Goal: Task Accomplishment & Management: Manage account settings

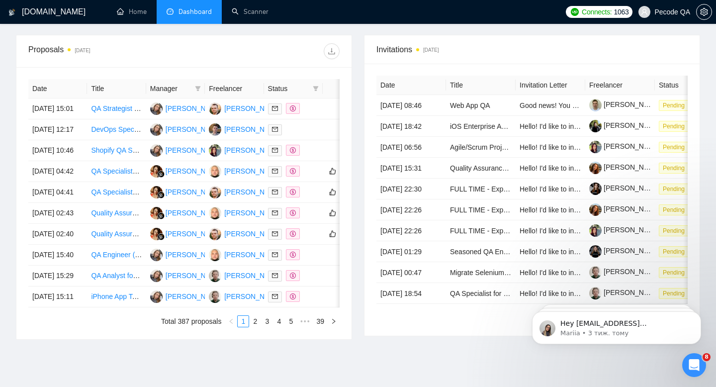
click at [669, 12] on span "Pecode QA" at bounding box center [673, 12] width 36 height 0
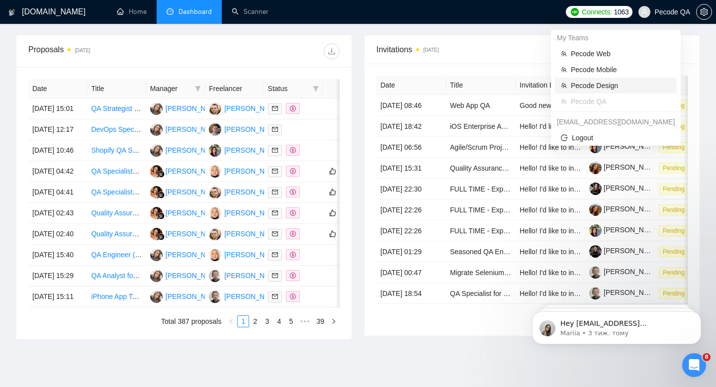
click at [615, 84] on span "Pecode Design" at bounding box center [621, 85] width 100 height 11
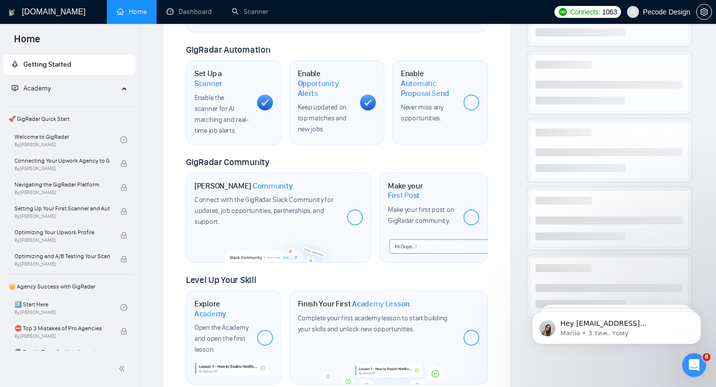
scroll to position [457, 0]
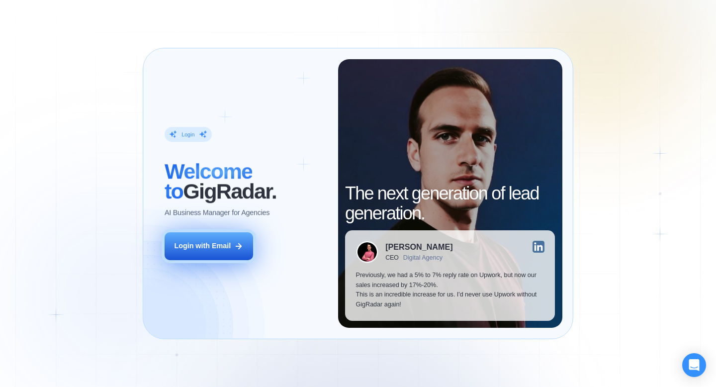
click at [232, 246] on button "Login with Email" at bounding box center [209, 246] width 89 height 28
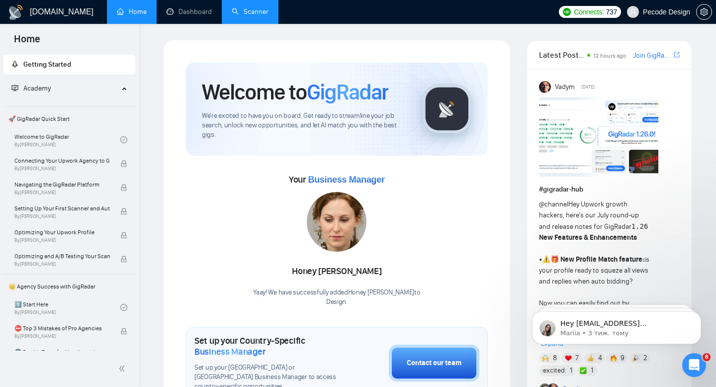
click at [258, 16] on link "Scanner" at bounding box center [250, 11] width 37 height 8
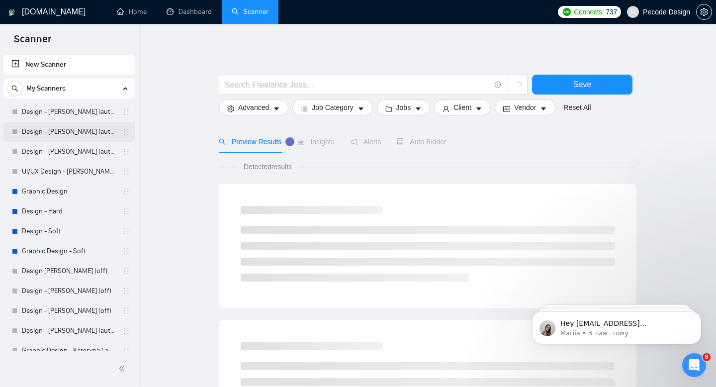
click at [73, 137] on link "Design - [PERSON_NAME] (autobid off)" at bounding box center [69, 132] width 95 height 20
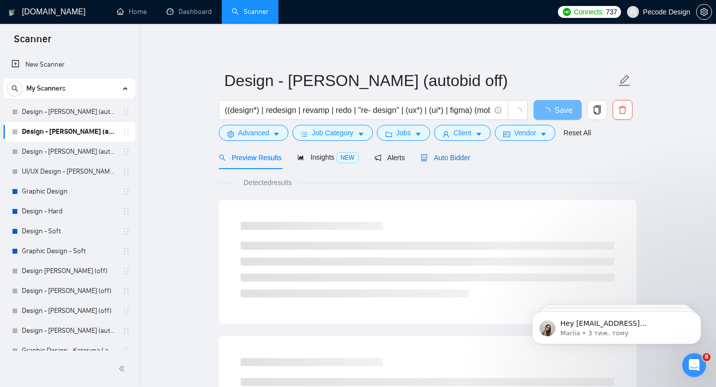
click at [436, 159] on span "Auto Bidder" at bounding box center [445, 158] width 49 height 8
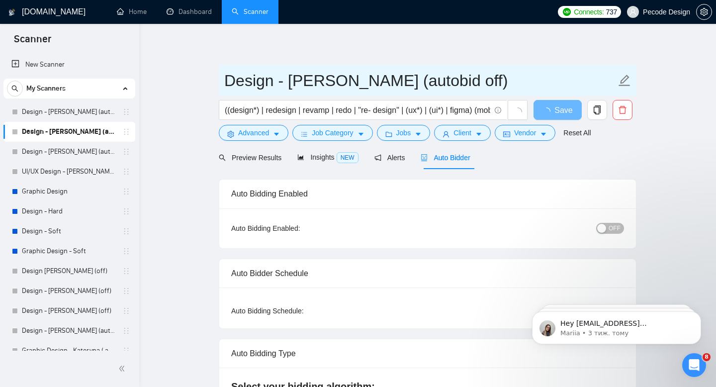
checkbox input "true"
click at [441, 84] on input "Design - [PERSON_NAME] (autobid off)" at bounding box center [420, 80] width 392 height 25
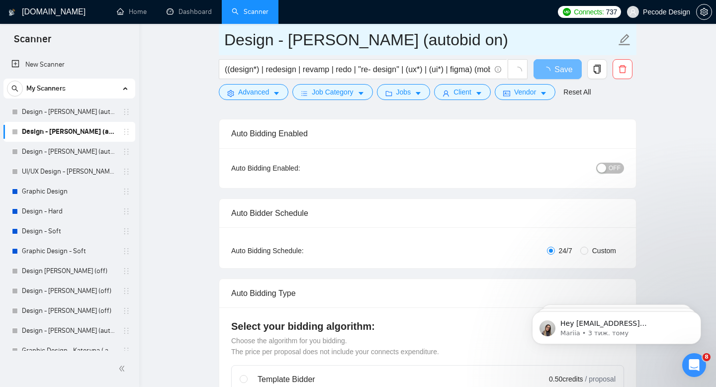
scroll to position [161, 0]
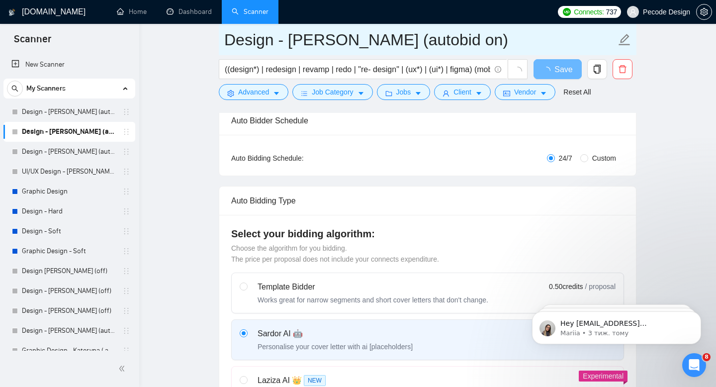
type input "Design - [PERSON_NAME] (autobid on)"
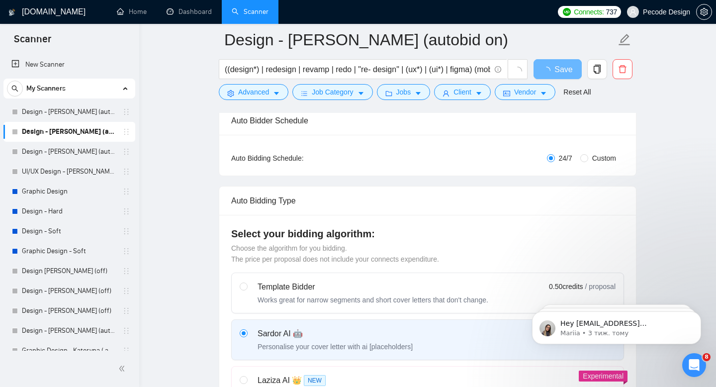
click at [590, 156] on span "Custom" at bounding box center [604, 158] width 32 height 11
click at [588, 156] on input "Custom" at bounding box center [585, 158] width 8 height 8
radio input "true"
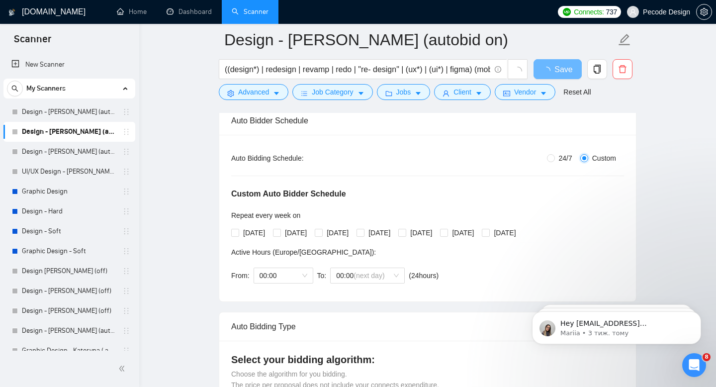
radio input "false"
checkbox input "true"
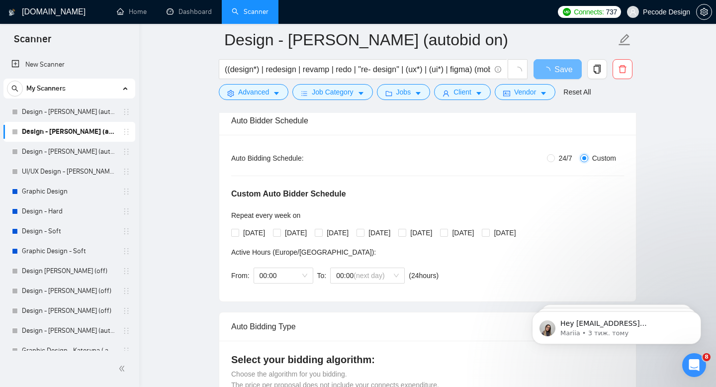
checkbox input "true"
click at [281, 278] on span "00:00" at bounding box center [284, 275] width 48 height 15
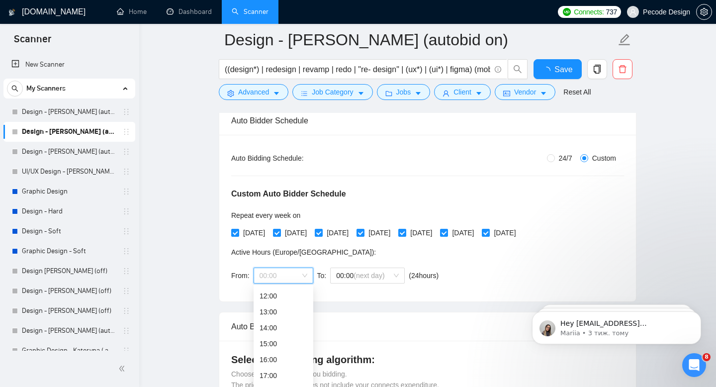
scroll to position [247, 0]
click at [274, 340] on div "18:00" at bounding box center [284, 334] width 48 height 11
click at [363, 274] on span "(next day)" at bounding box center [369, 276] width 31 height 8
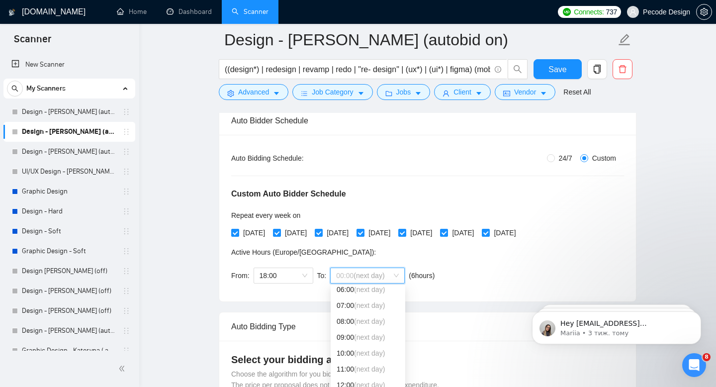
scroll to position [109, 0]
click at [365, 331] on span "(next day)" at bounding box center [369, 329] width 31 height 8
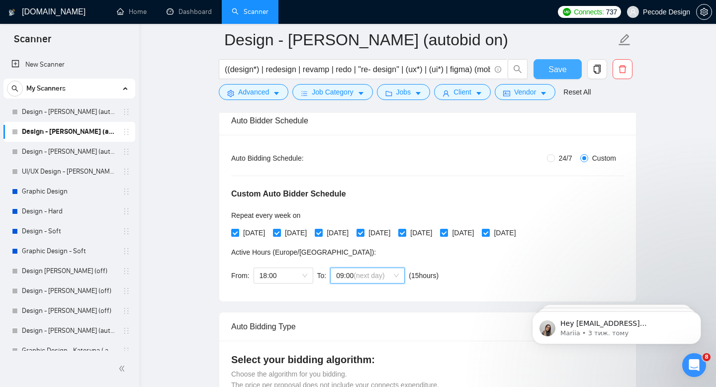
click at [557, 66] on span "Save" at bounding box center [558, 69] width 18 height 12
click at [557, 70] on span "Save" at bounding box center [558, 69] width 18 height 12
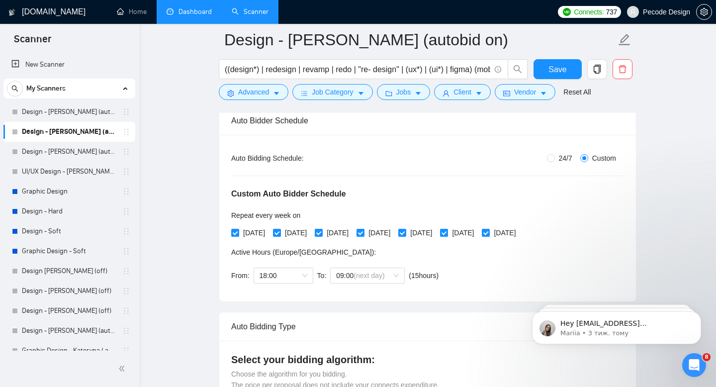
click at [189, 16] on link "Dashboard" at bounding box center [189, 11] width 45 height 8
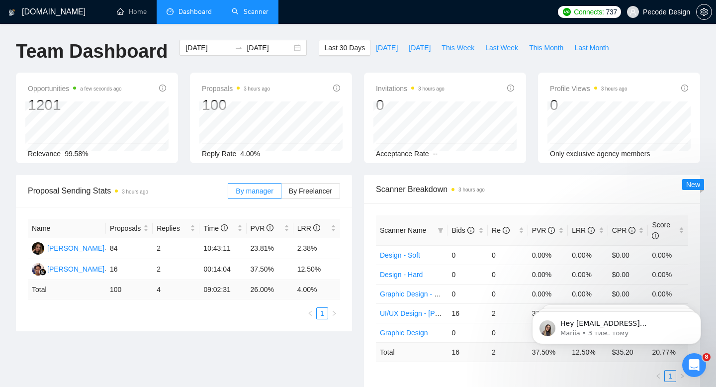
click at [252, 14] on link "Scanner" at bounding box center [250, 11] width 37 height 8
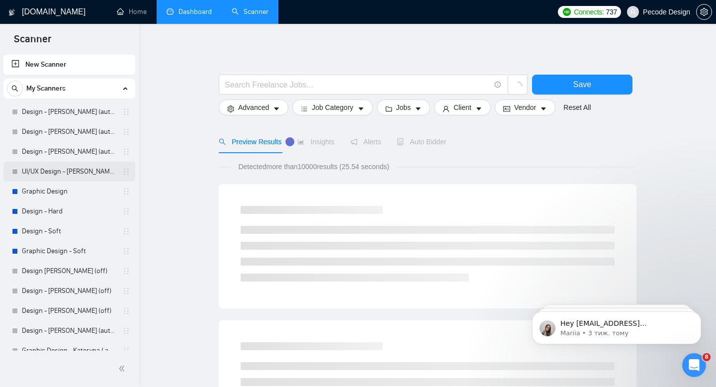
click at [64, 173] on link "UI/UX Design - [PERSON_NAME] (autobid off)" at bounding box center [69, 172] width 95 height 20
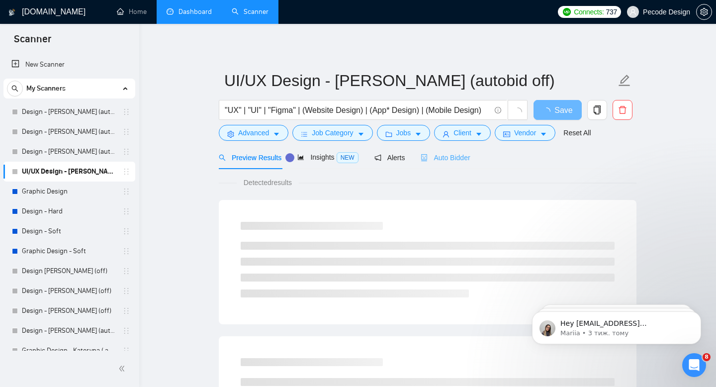
click at [461, 165] on div "Auto Bidder" at bounding box center [445, 157] width 49 height 23
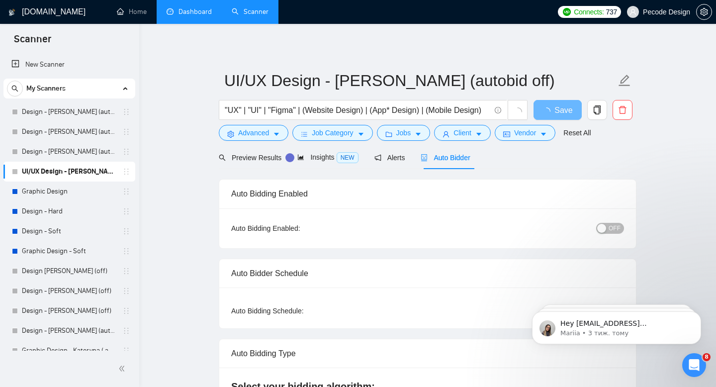
radio input "false"
radio input "true"
checkbox input "true"
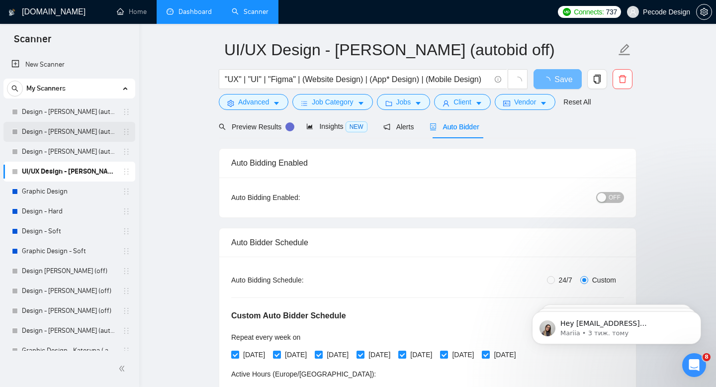
click at [93, 134] on link "Design - [PERSON_NAME] (autobid on)" at bounding box center [69, 132] width 95 height 20
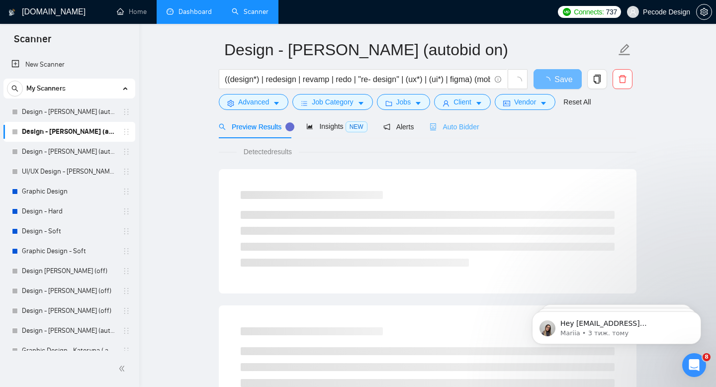
click at [464, 133] on div "Auto Bidder" at bounding box center [454, 126] width 49 height 23
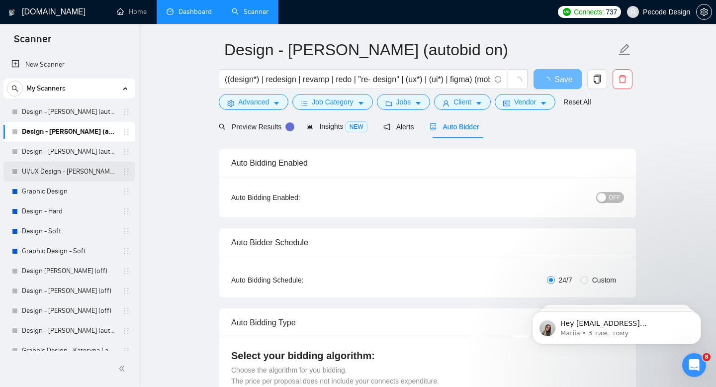
radio input "false"
radio input "true"
checkbox input "true"
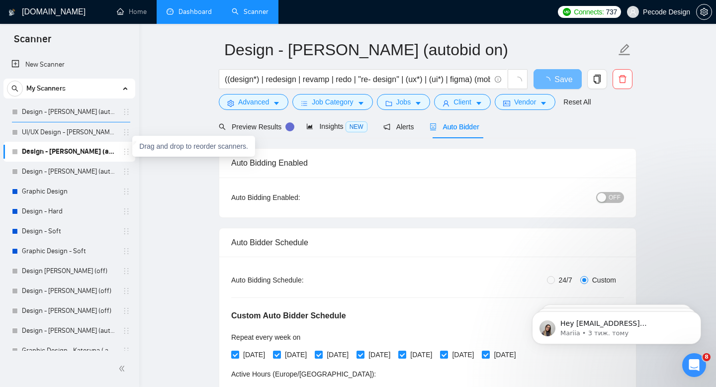
click at [122, 155] on icon "holder" at bounding box center [126, 152] width 8 height 8
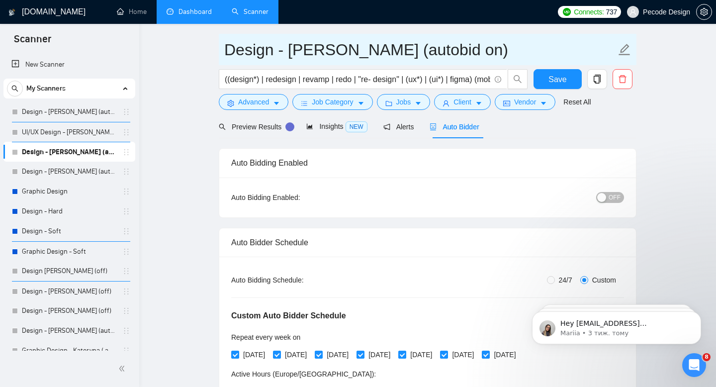
click at [441, 55] on input "Design - [PERSON_NAME] (autobid on)" at bounding box center [420, 49] width 392 height 25
type input "Design - [PERSON_NAME] (autobid off)"
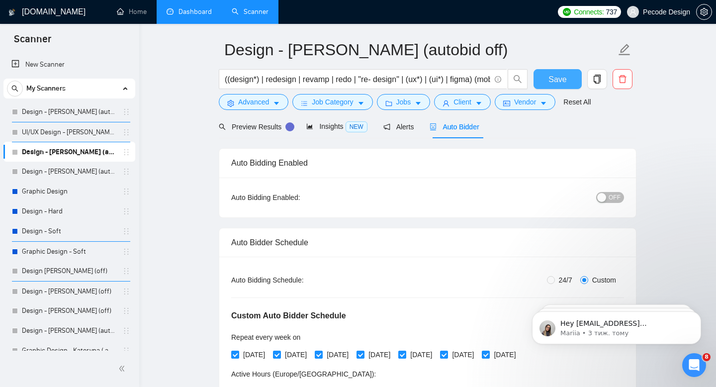
click at [561, 82] on span "Save" at bounding box center [558, 79] width 18 height 12
checkbox input "true"
click at [77, 129] on link "UI/UX Design - [PERSON_NAME] (autobid off)" at bounding box center [69, 132] width 95 height 20
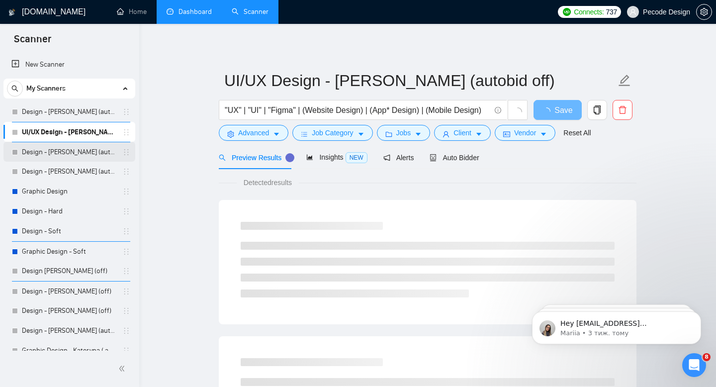
click at [82, 149] on link "Design - [PERSON_NAME] (autobid off)" at bounding box center [69, 152] width 95 height 20
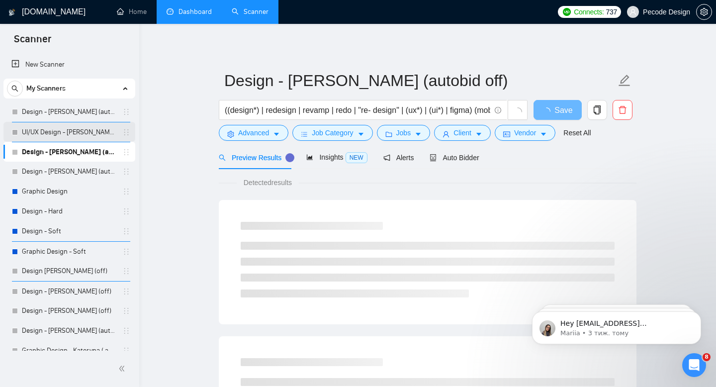
click at [78, 129] on link "UI/UX Design - [PERSON_NAME] (autobid off)" at bounding box center [69, 132] width 95 height 20
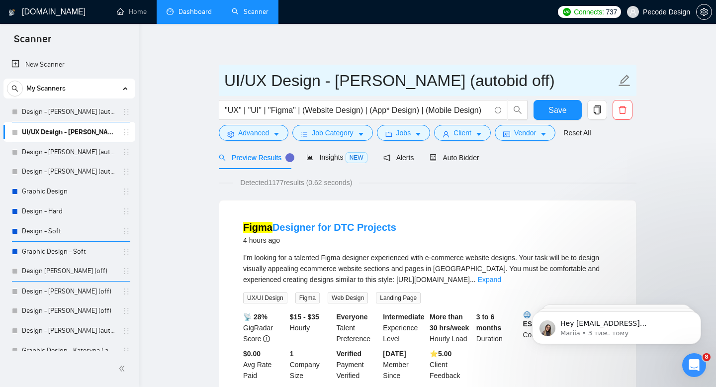
click at [491, 81] on input "UI/UX Design - [PERSON_NAME] (autobid off)" at bounding box center [420, 80] width 392 height 25
type input "UI/UX Design - [PERSON_NAME] (autobid on)"
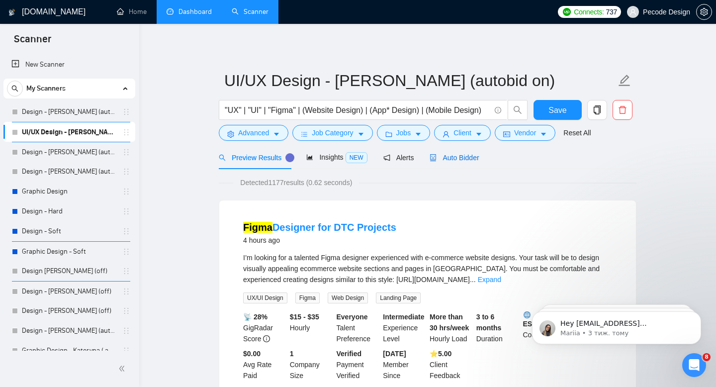
click at [450, 160] on span "Auto Bidder" at bounding box center [454, 158] width 49 height 8
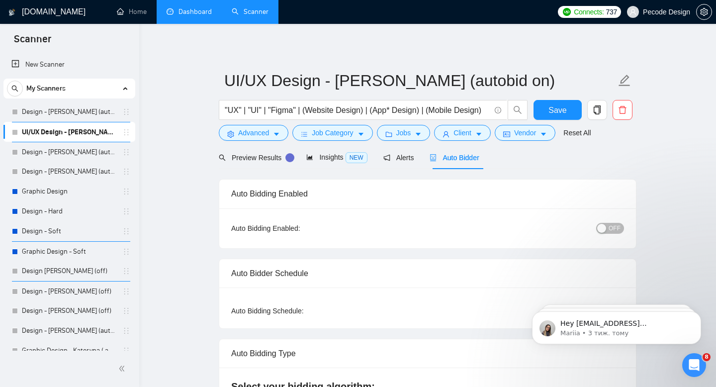
radio input "false"
radio input "true"
checkbox input "true"
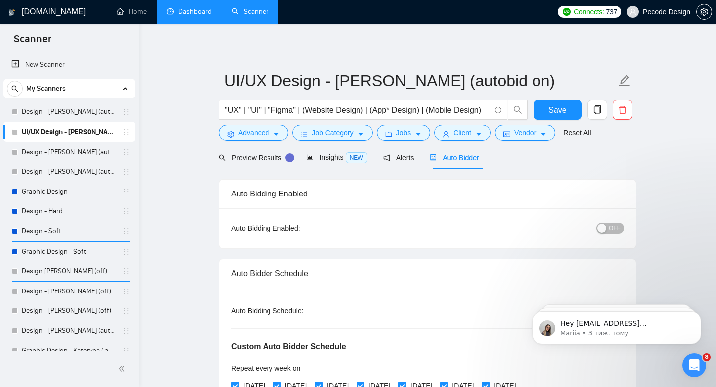
click at [622, 225] on button "OFF" at bounding box center [610, 228] width 28 height 11
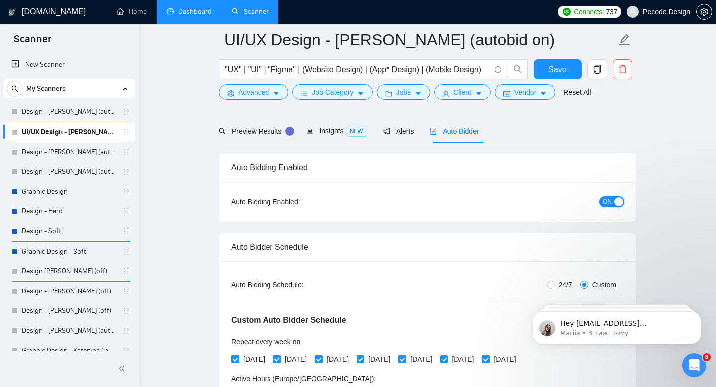
scroll to position [137, 0]
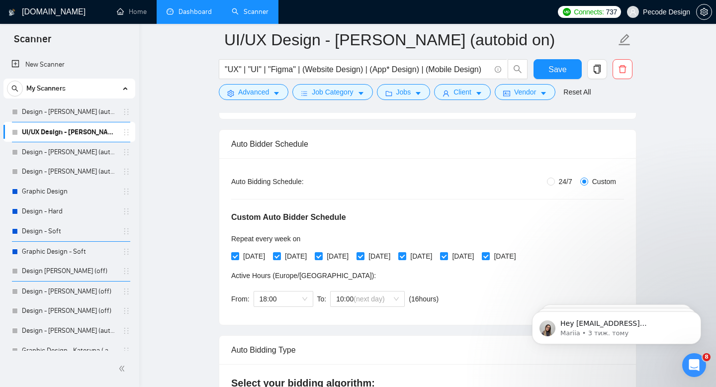
click at [555, 176] on span "24/7" at bounding box center [565, 181] width 21 height 11
click at [554, 178] on input "24/7" at bounding box center [551, 182] width 8 height 8
radio input "true"
radio input "false"
checkbox input "false"
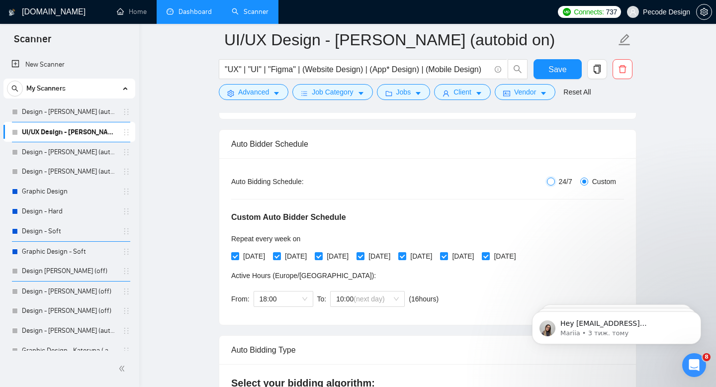
checkbox input "false"
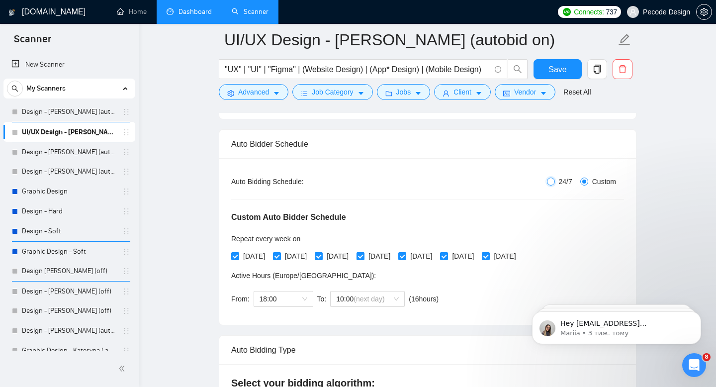
checkbox input "false"
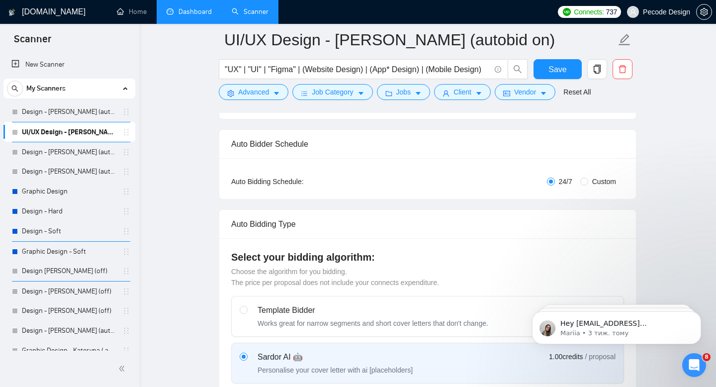
click at [602, 181] on span "Custom" at bounding box center [604, 181] width 32 height 11
click at [588, 181] on input "Custom" at bounding box center [585, 182] width 8 height 8
radio input "true"
radio input "false"
checkbox input "true"
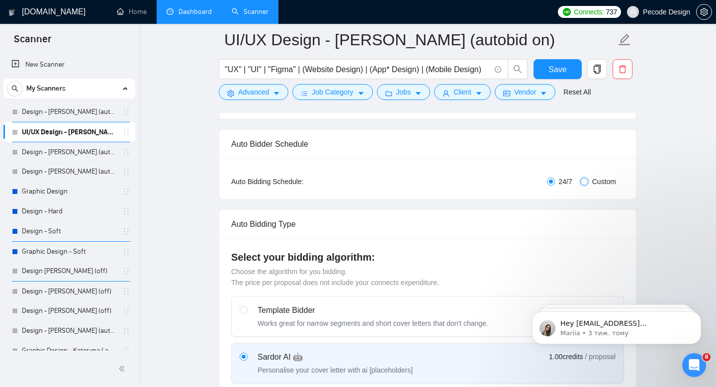
checkbox input "true"
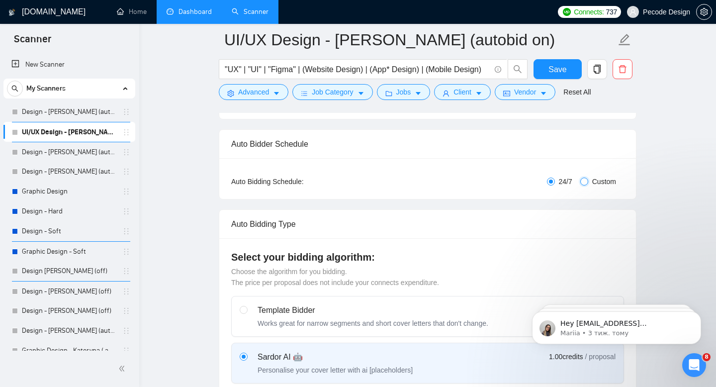
checkbox input "true"
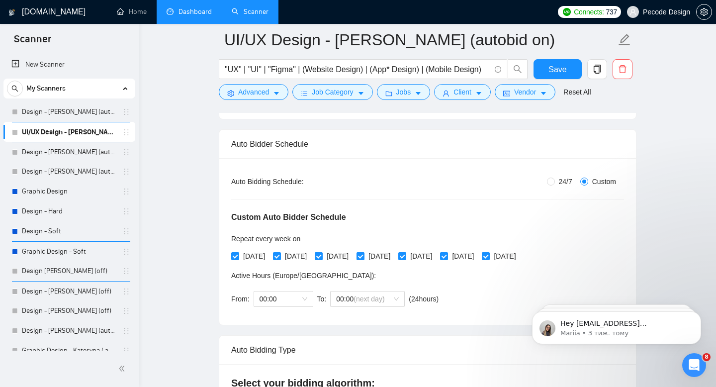
click at [291, 289] on div "From: 00:00 To: 00:00 (next day) ( 24 hours) [GEOGRAPHIC_DATA]/[GEOGRAPHIC_DATA]" at bounding box center [336, 299] width 211 height 28
click at [283, 311] on div "From: 00:00 To: 00:00 (next day) ( 24 hours) [GEOGRAPHIC_DATA]/[GEOGRAPHIC_DATA]" at bounding box center [336, 299] width 211 height 28
click at [278, 303] on span "00:00" at bounding box center [284, 299] width 48 height 15
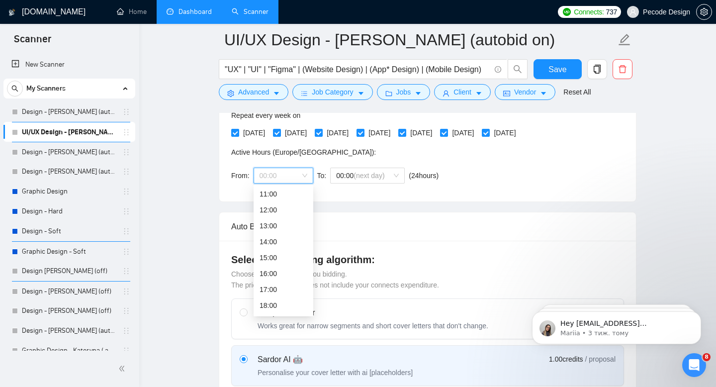
scroll to position [206, 0]
click at [278, 272] on div "18:00" at bounding box center [284, 275] width 48 height 11
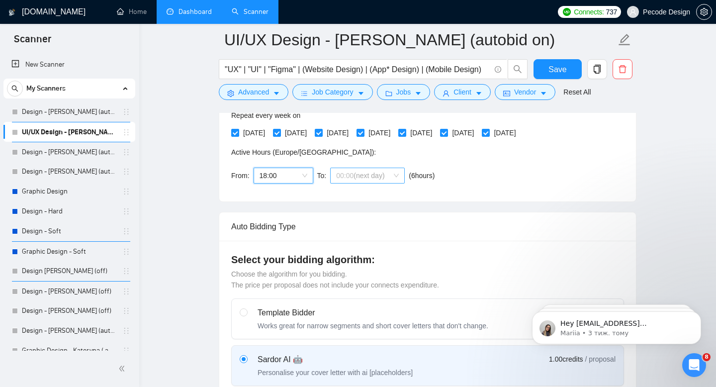
click at [354, 179] on span "00:00 (next day)" at bounding box center [367, 175] width 63 height 15
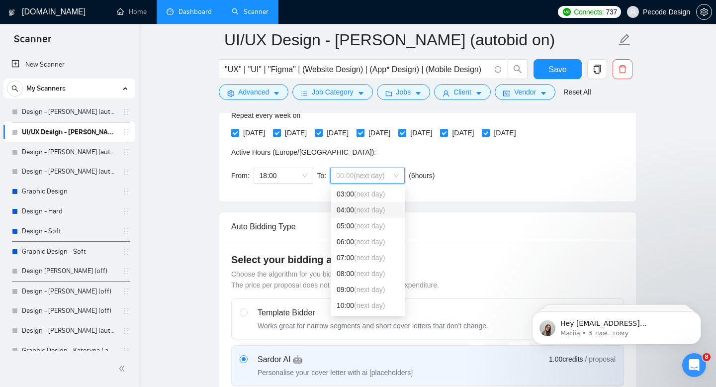
scroll to position [79, 0]
click at [353, 265] on div "09:00 (next day)" at bounding box center [368, 260] width 75 height 16
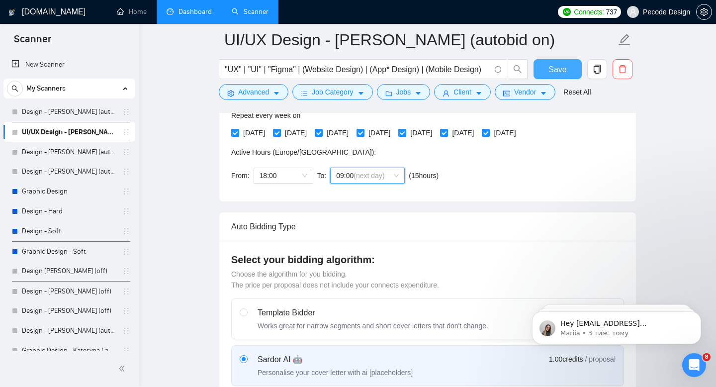
click at [545, 70] on button "Save" at bounding box center [558, 69] width 48 height 20
click at [562, 73] on span "Save" at bounding box center [558, 69] width 18 height 12
click at [194, 10] on link "Dashboard" at bounding box center [189, 11] width 45 height 8
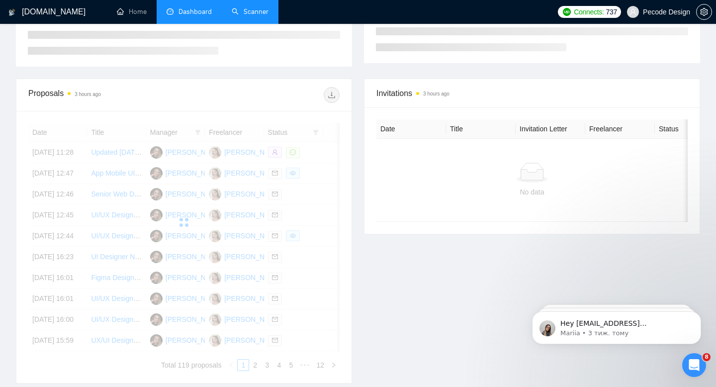
scroll to position [220, 0]
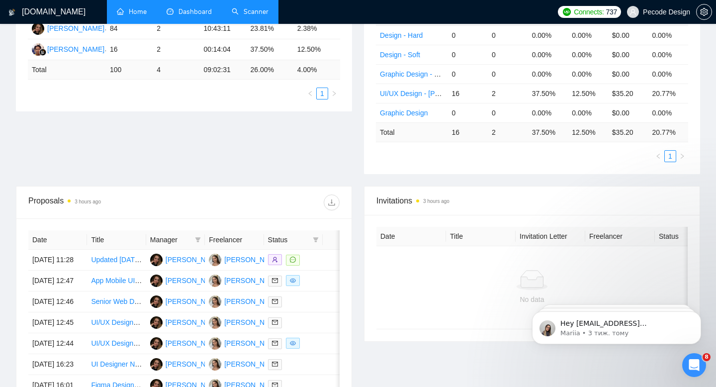
click at [129, 16] on link "Home" at bounding box center [132, 11] width 30 height 8
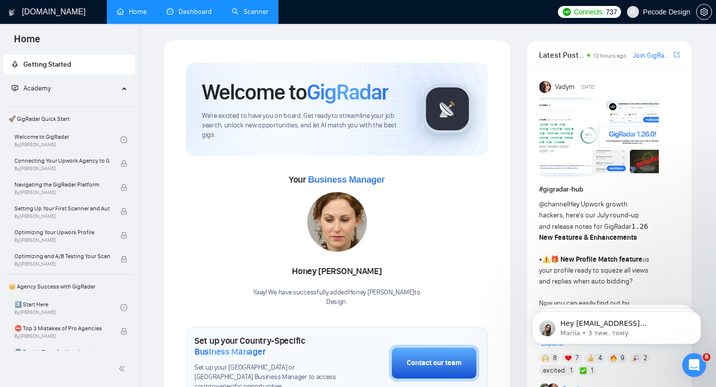
click at [183, 12] on link "Dashboard" at bounding box center [189, 11] width 45 height 8
